Goal: Task Accomplishment & Management: Manage account settings

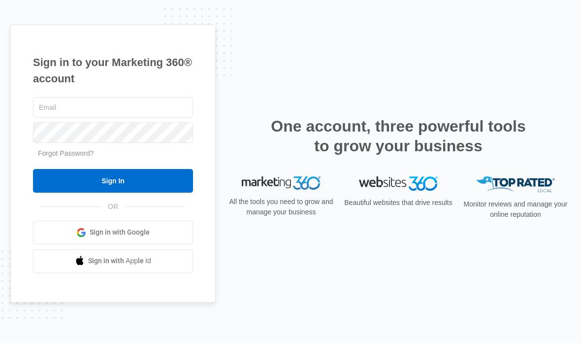
click at [77, 237] on span at bounding box center [81, 232] width 10 height 10
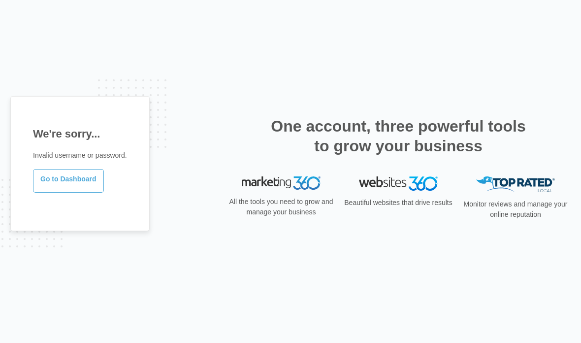
click at [61, 193] on link "Go to Dashboard" at bounding box center [68, 181] width 71 height 24
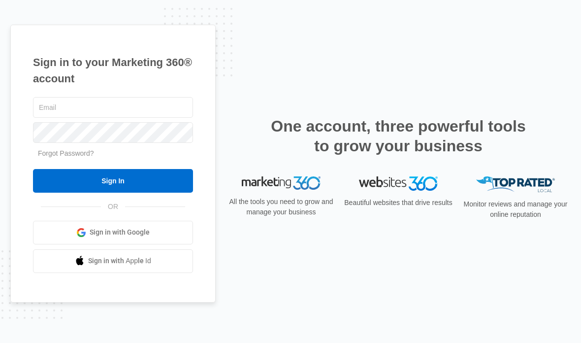
click at [48, 244] on link "Sign in with Google" at bounding box center [113, 233] width 160 height 24
click at [44, 244] on link "Sign in with Google" at bounding box center [113, 233] width 160 height 24
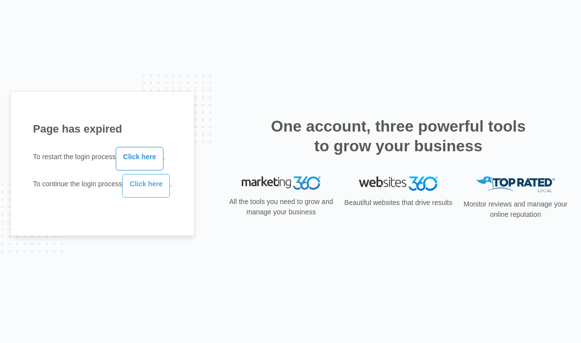
click at [141, 197] on link "Click here" at bounding box center [146, 186] width 48 height 24
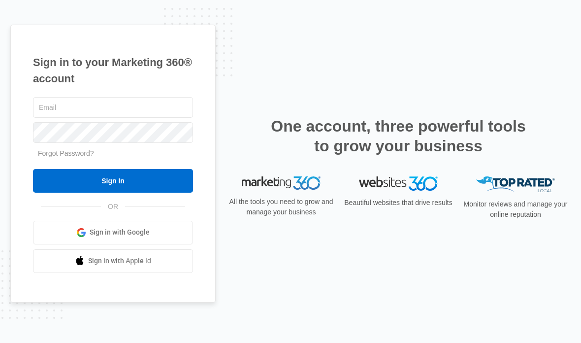
click at [126, 237] on span "Sign in with Google" at bounding box center [120, 232] width 60 height 10
